Goal: Find contact information: Find contact information

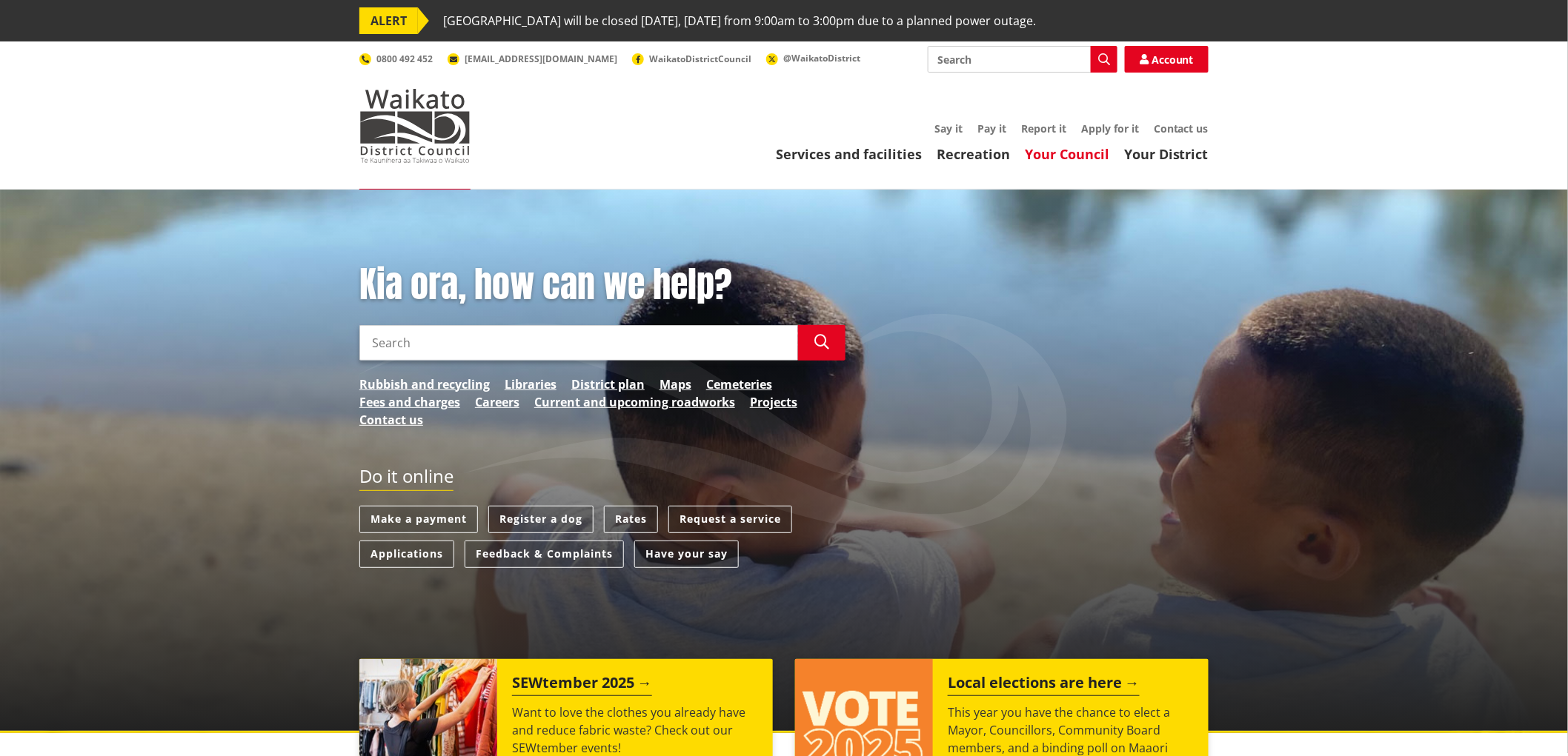
click at [1065, 157] on link "Your Council" at bounding box center [1067, 153] width 85 height 17
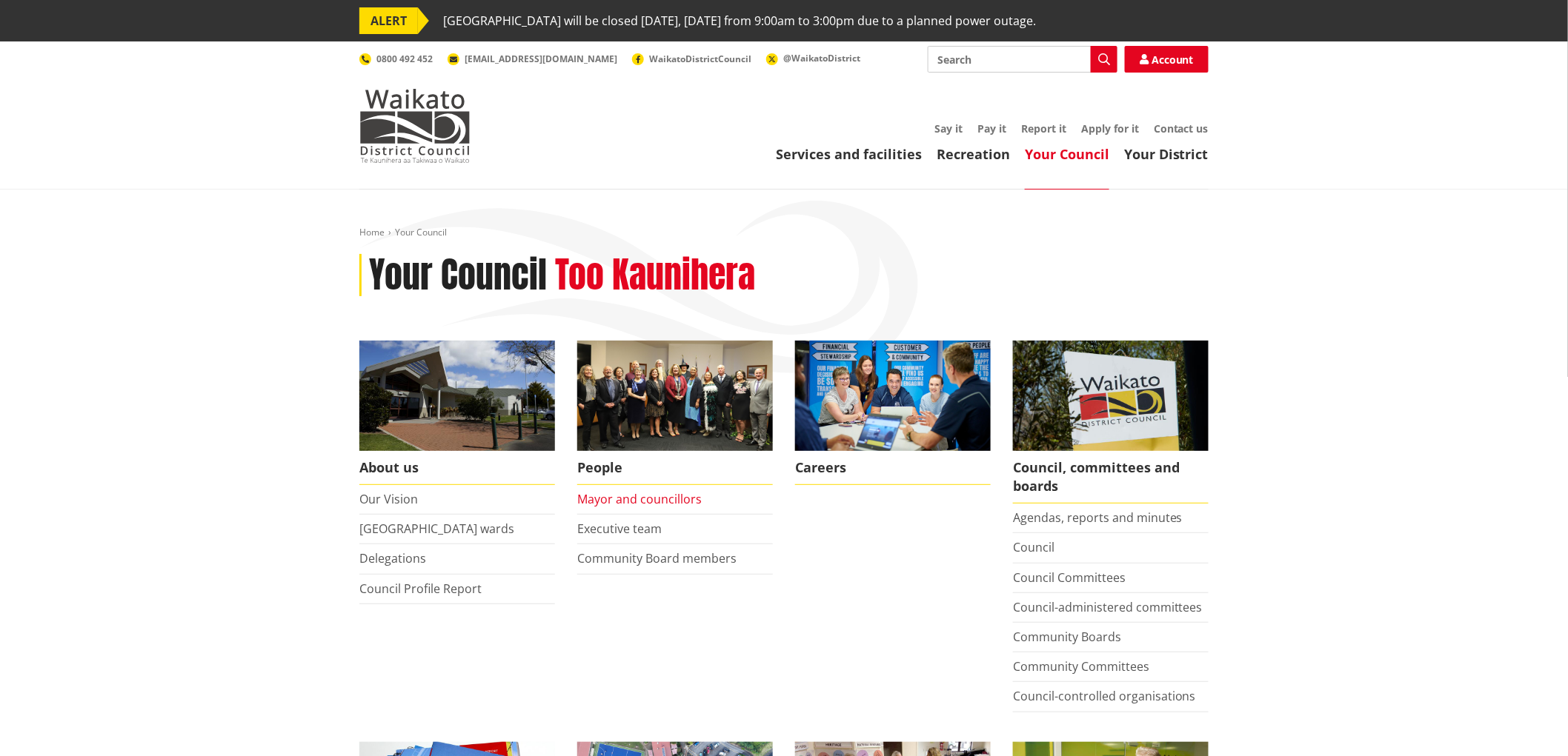
click at [678, 502] on link "Mayor and councillors" at bounding box center [639, 500] width 124 height 16
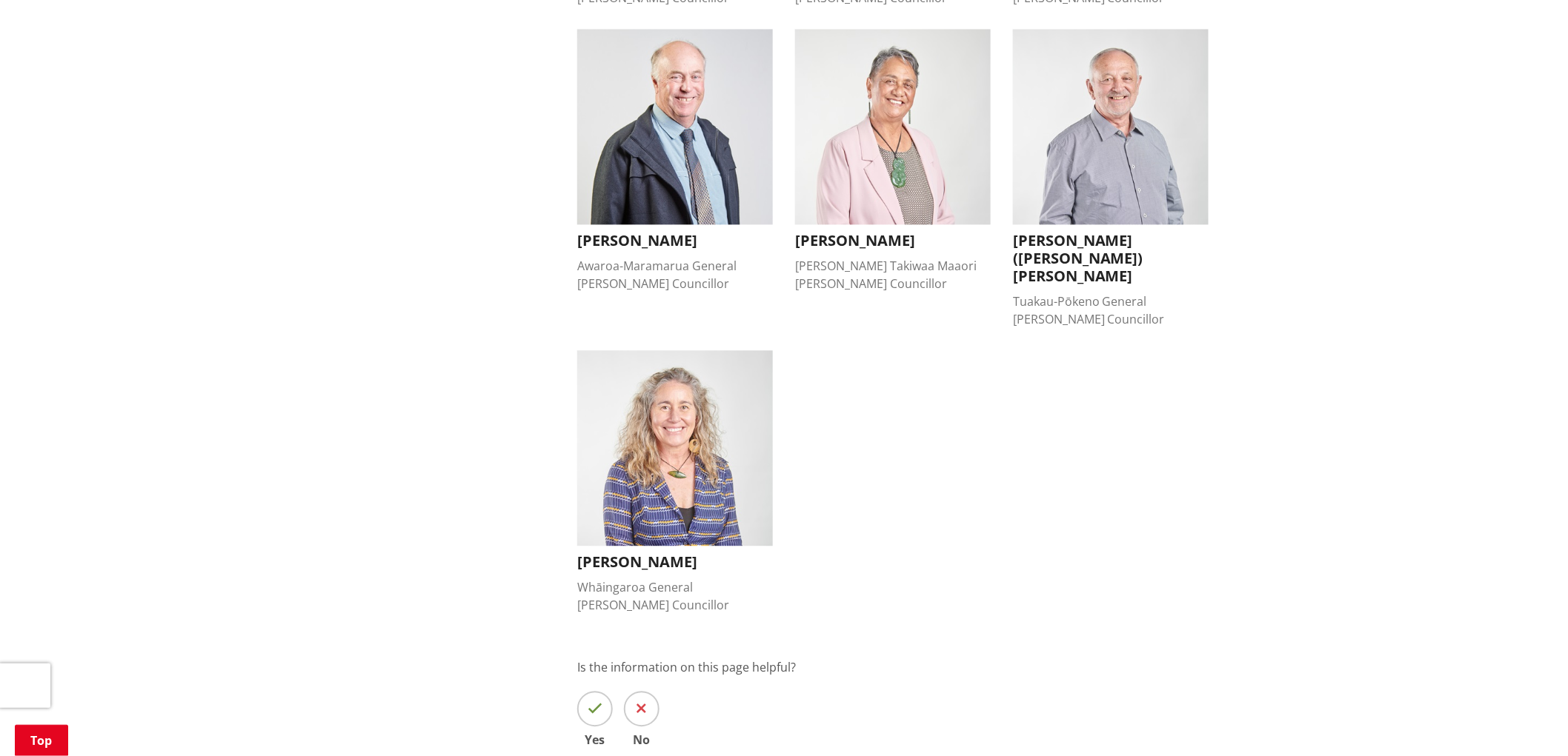
scroll to position [1317, 0]
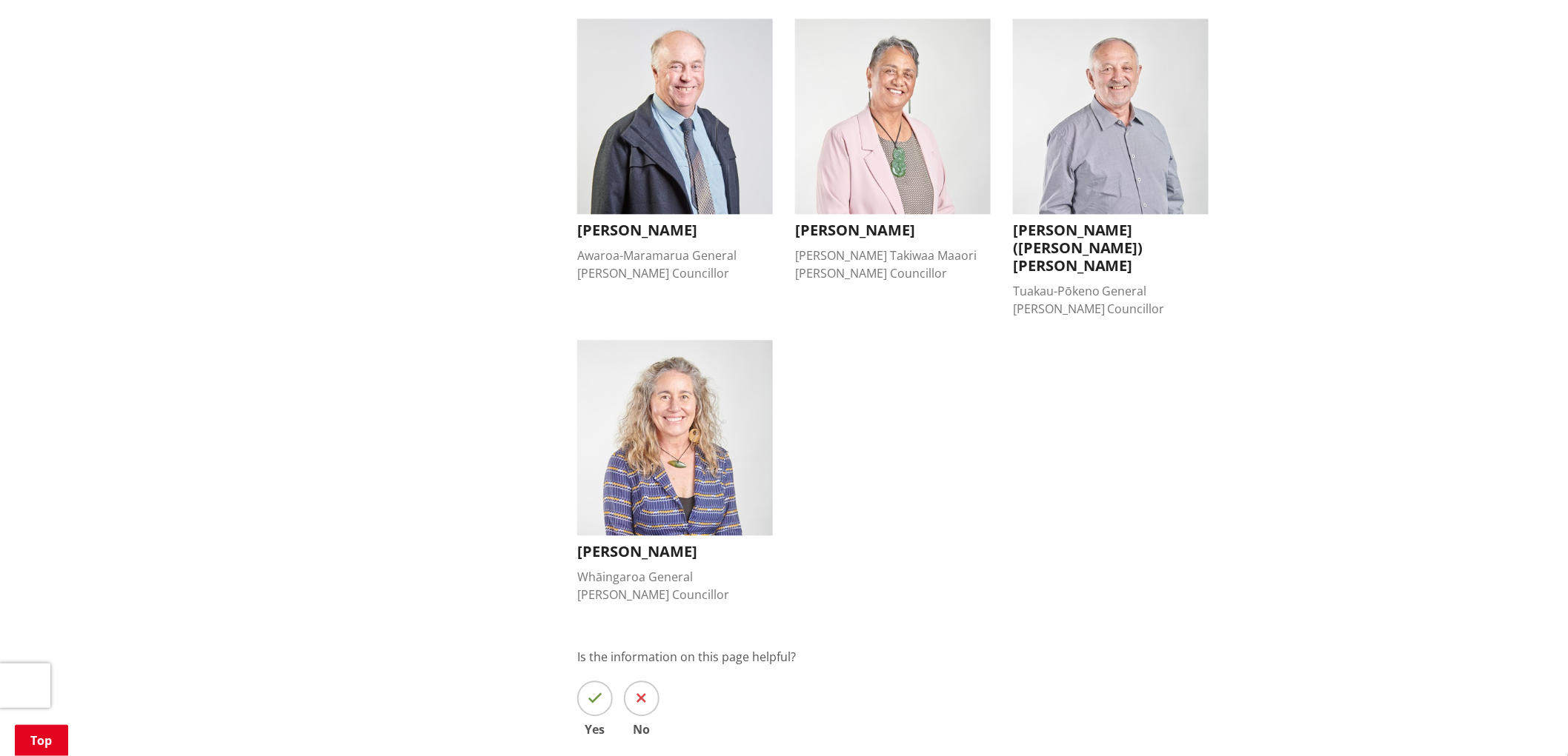
click at [646, 543] on h3 "Lisa Thomson" at bounding box center [675, 551] width 195 height 17
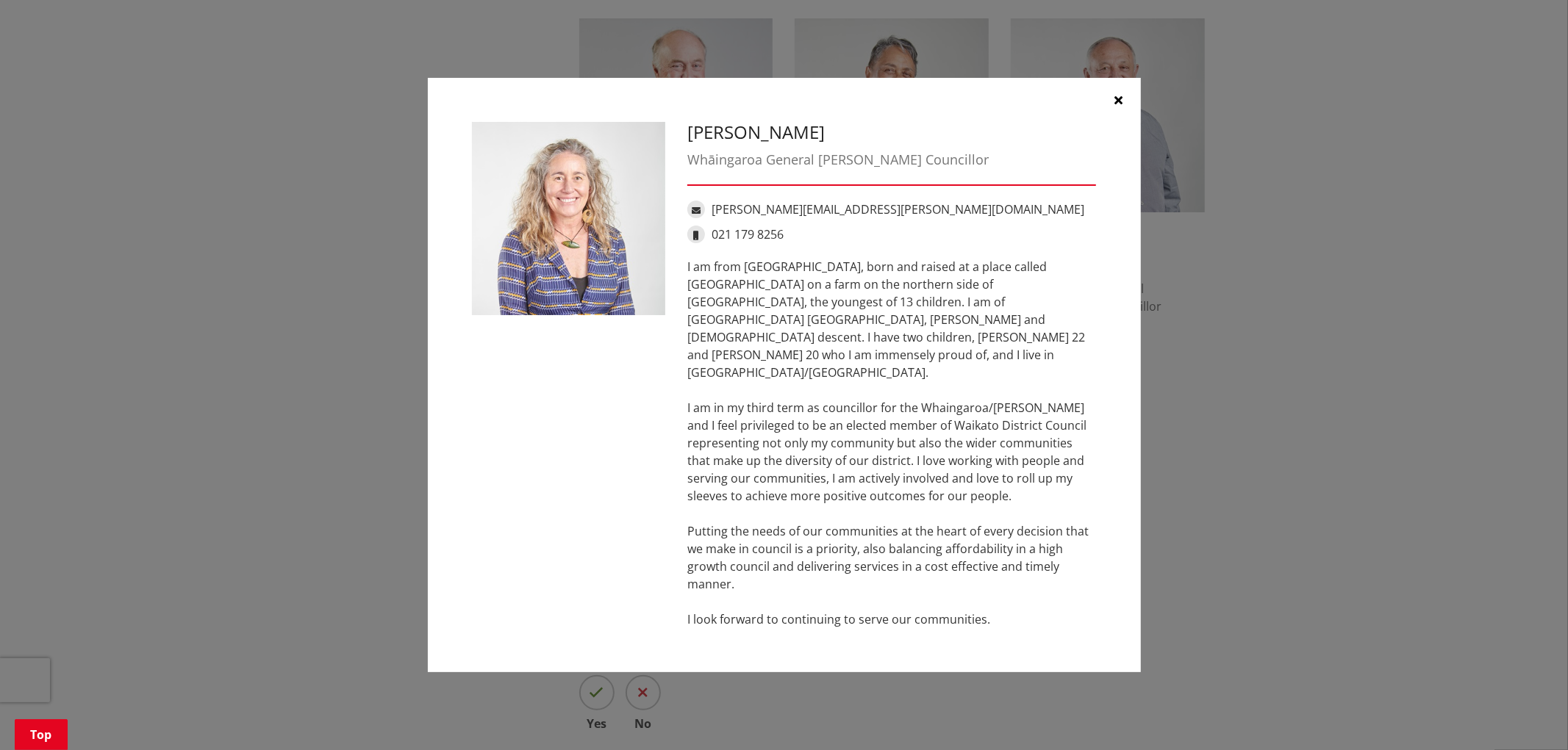
click at [1185, 339] on div "Lisa Thomson Whāingaroa General Ward Councillor lisa.thomson@waidc.govt.nz 021 …" at bounding box center [784, 375] width 1509 height 640
click at [1123, 119] on button "button" at bounding box center [1118, 100] width 44 height 44
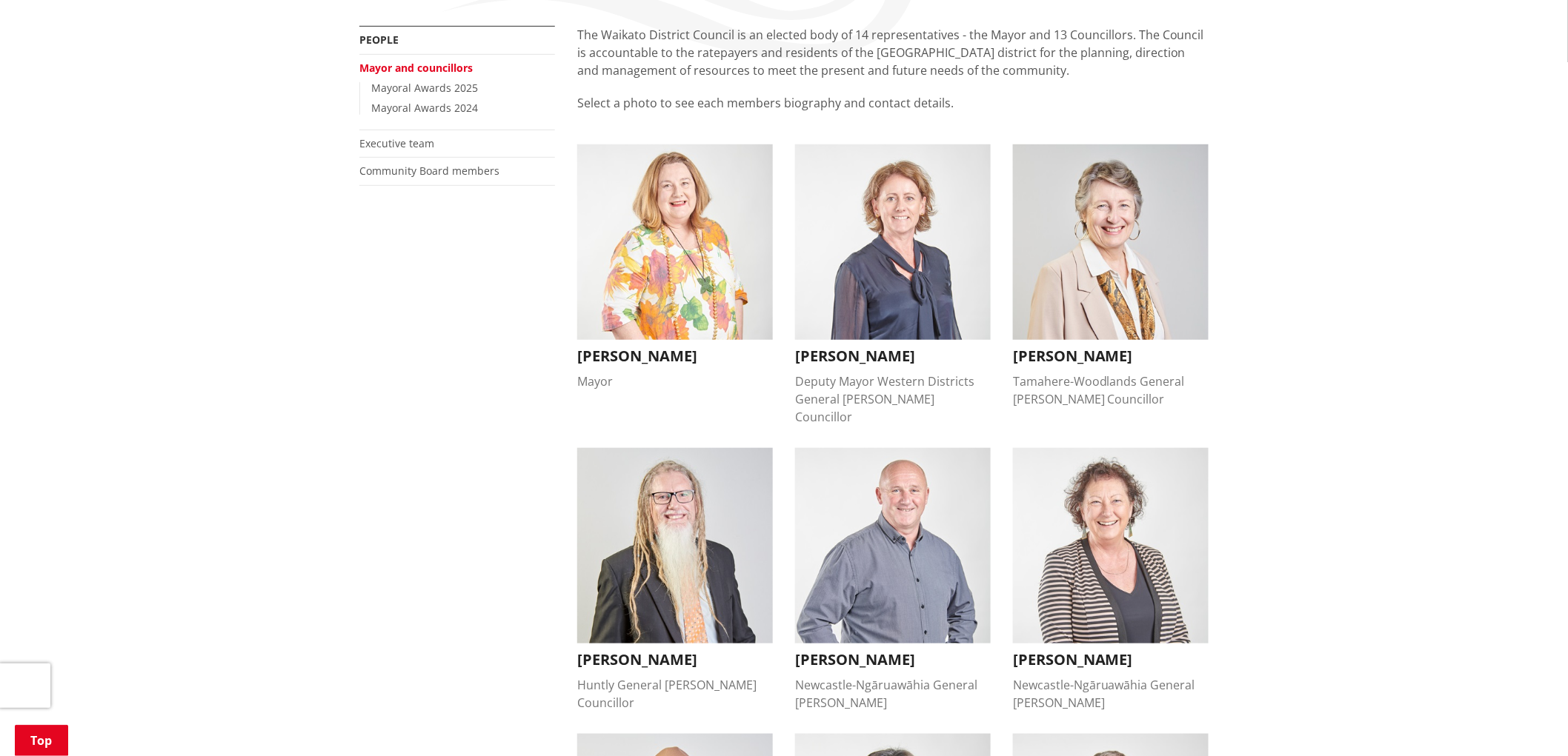
scroll to position [329, 0]
